Goal: Information Seeking & Learning: Learn about a topic

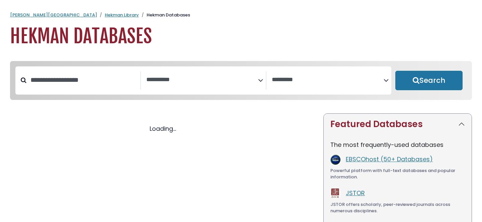
select select "Database Subject Filter"
select select "Database Vendors Filter"
select select "Database Subject Filter"
select select "Database Vendors Filter"
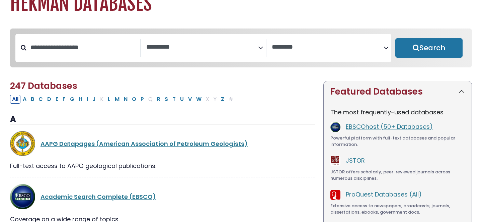
scroll to position [33, 0]
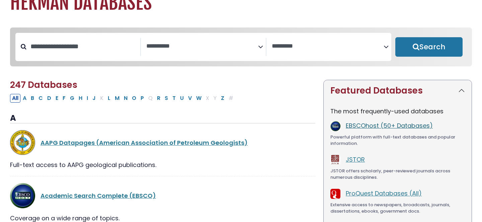
click at [359, 127] on link "EBSCOhost (50+ Databases)" at bounding box center [389, 125] width 87 height 8
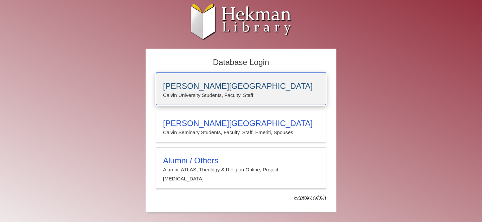
click at [196, 84] on h3 "[PERSON_NAME][GEOGRAPHIC_DATA]" at bounding box center [241, 85] width 156 height 9
